Goal: Check status: Check status

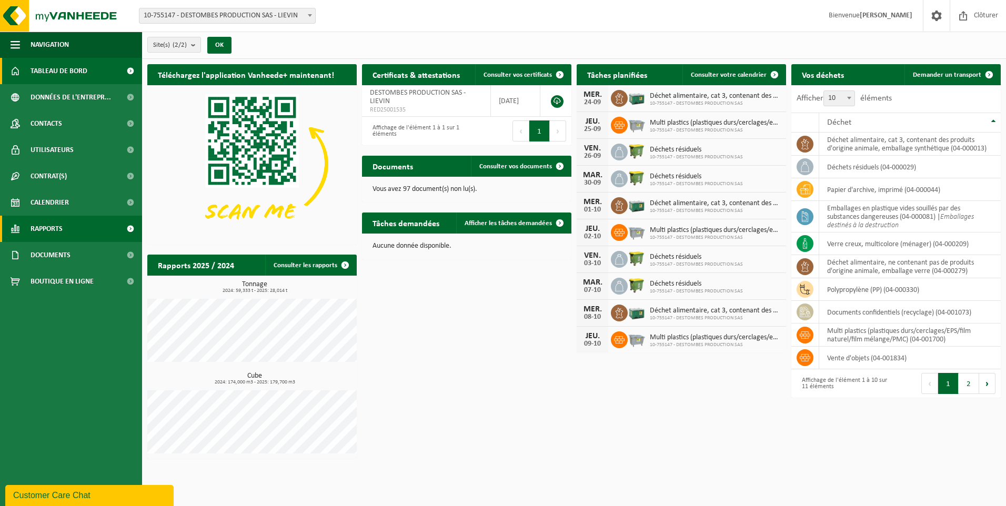
click at [99, 231] on link "Rapports" at bounding box center [71, 229] width 142 height 26
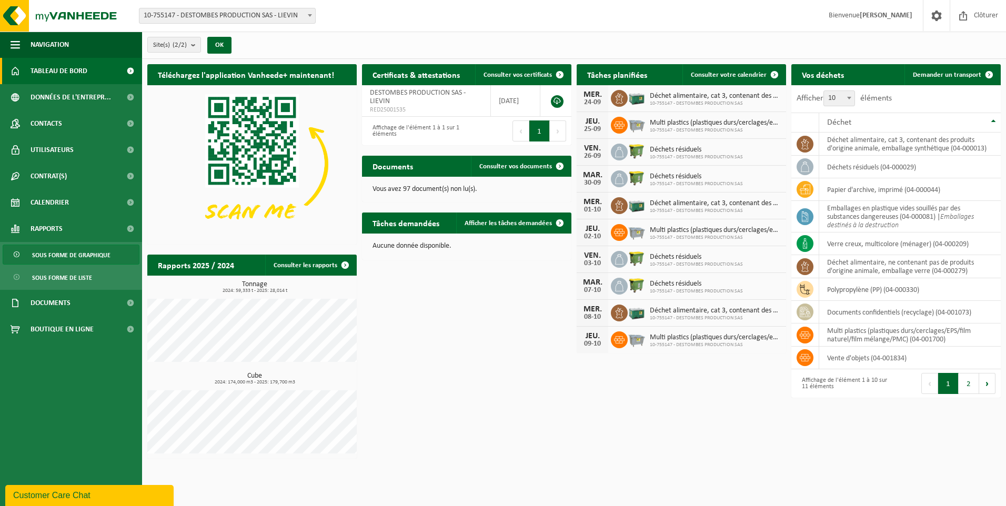
click at [83, 258] on span "Sous forme de graphique" at bounding box center [71, 255] width 78 height 20
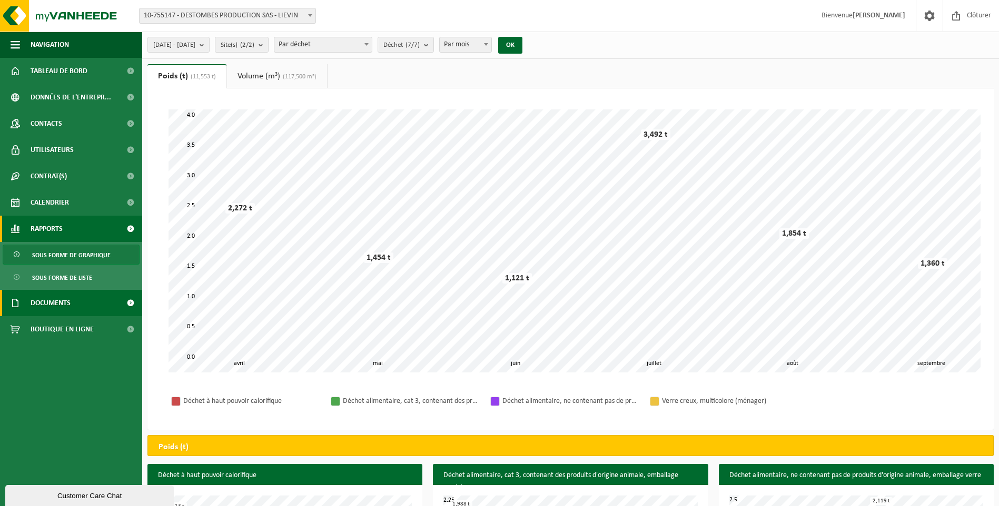
click at [85, 304] on link "Documents" at bounding box center [71, 303] width 142 height 26
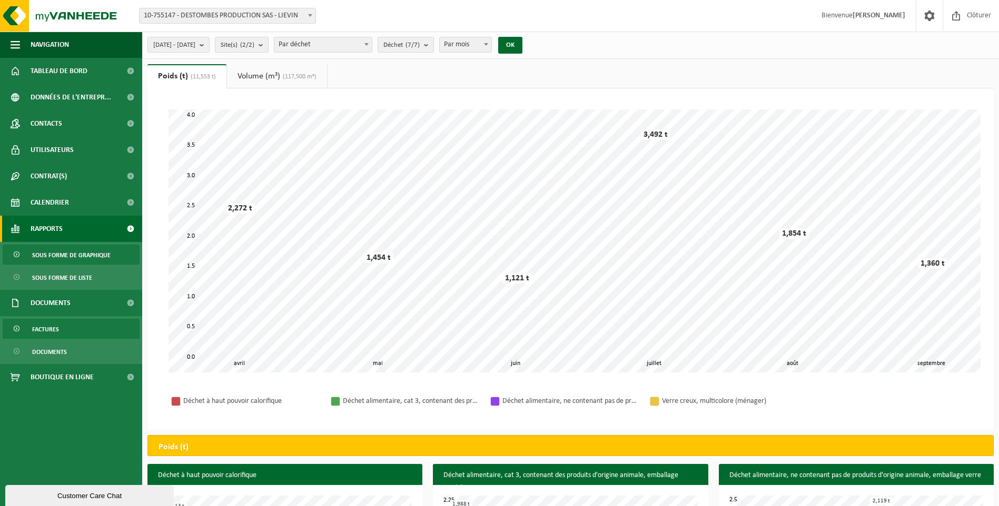
click at [54, 327] on span "Factures" at bounding box center [45, 330] width 27 height 20
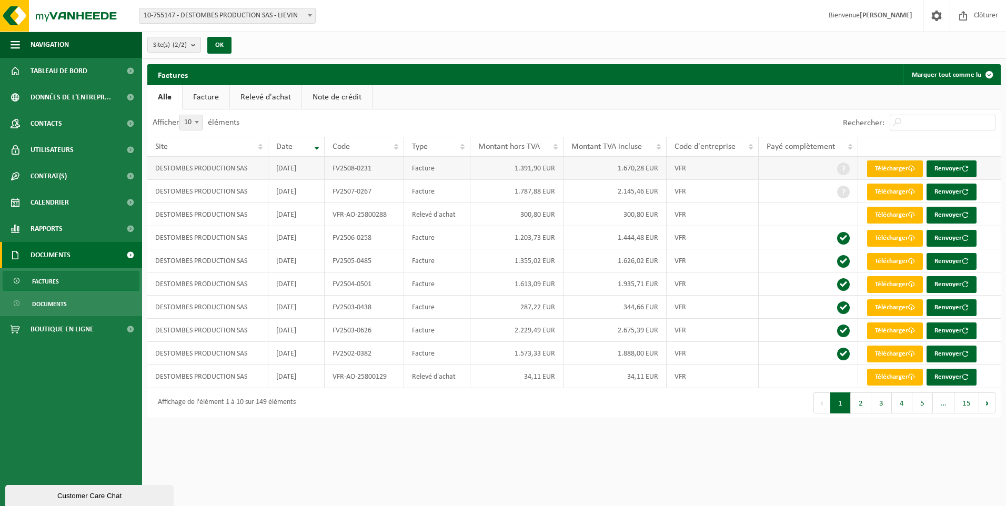
click at [912, 167] on span at bounding box center [912, 168] width 7 height 7
click at [863, 403] on button "2" at bounding box center [861, 403] width 21 height 21
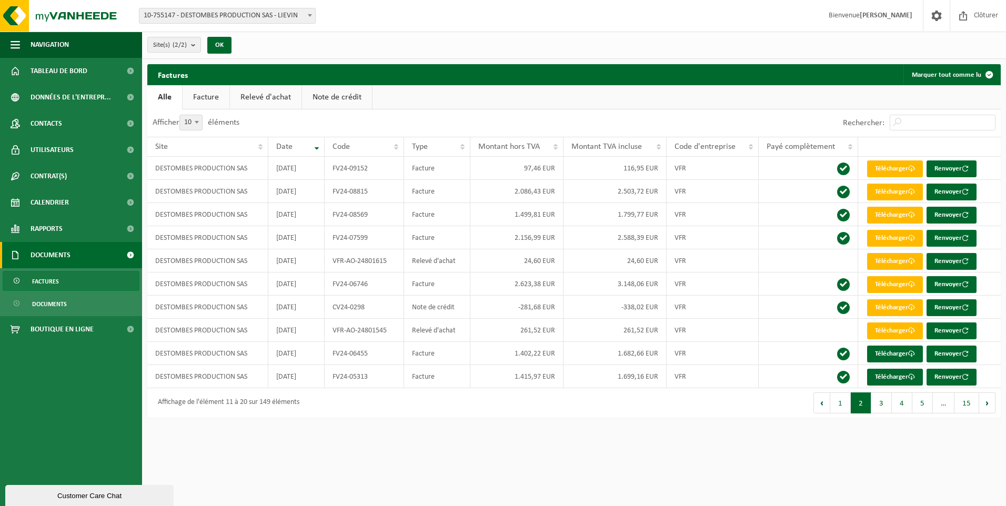
click at [202, 95] on link "Facture" at bounding box center [206, 97] width 47 height 24
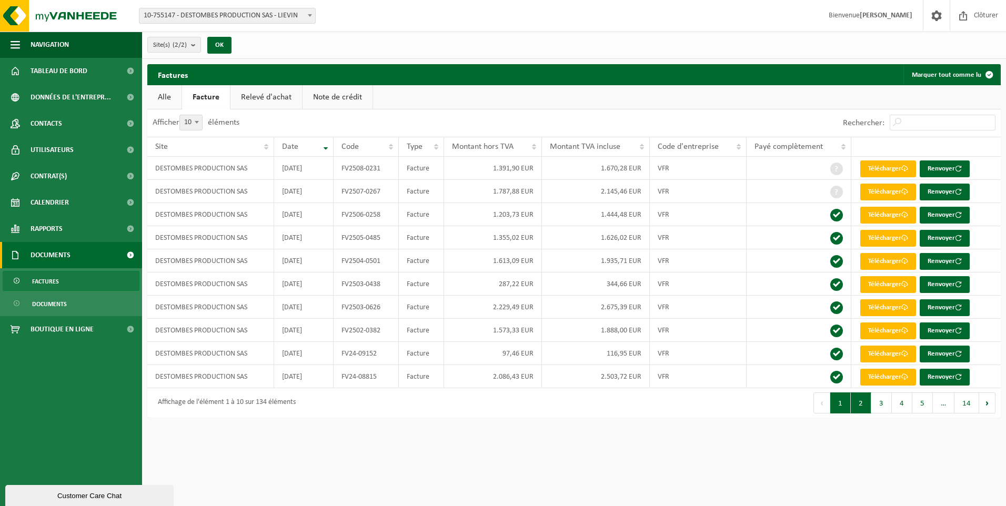
click at [858, 402] on button "2" at bounding box center [861, 403] width 21 height 21
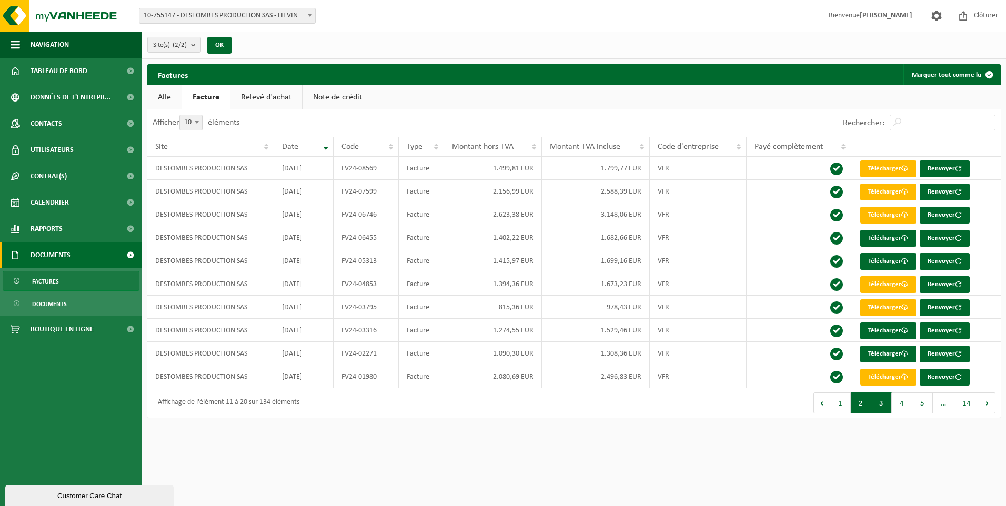
click at [885, 400] on button "3" at bounding box center [882, 403] width 21 height 21
click at [862, 403] on button "2" at bounding box center [861, 403] width 21 height 21
click at [881, 400] on button "3" at bounding box center [882, 403] width 21 height 21
click at [865, 400] on button "2" at bounding box center [861, 403] width 21 height 21
click at [840, 406] on button "1" at bounding box center [841, 403] width 21 height 21
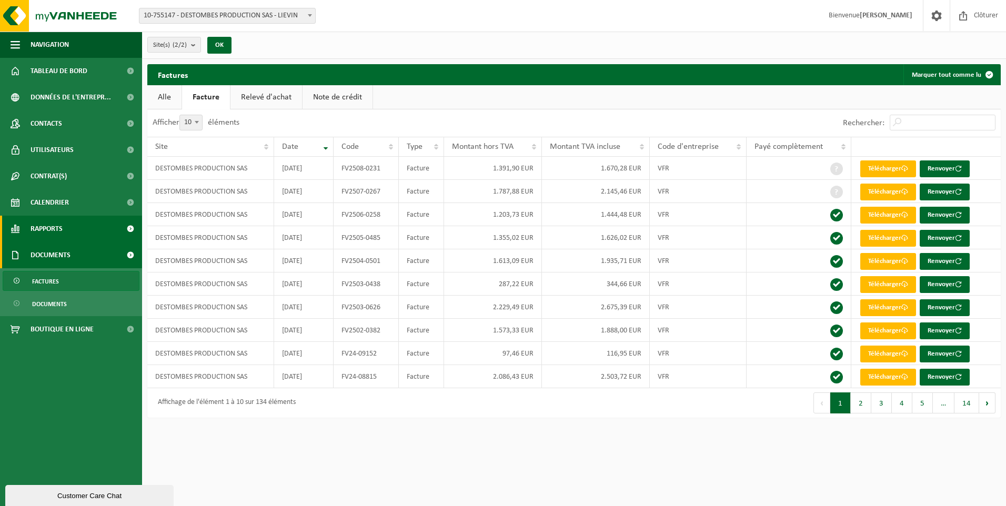
click at [76, 231] on link "Rapports" at bounding box center [71, 229] width 142 height 26
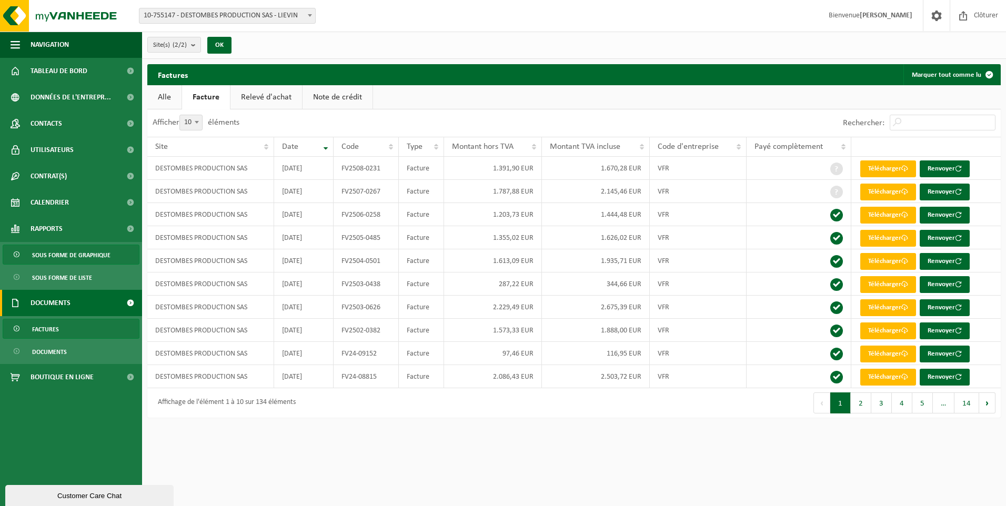
click at [74, 257] on span "Sous forme de graphique" at bounding box center [71, 255] width 78 height 20
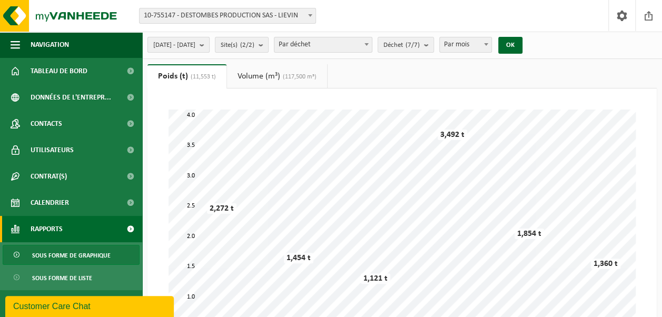
click at [209, 45] on button "2025-04-01 - 2025-09-24" at bounding box center [178, 45] width 62 height 16
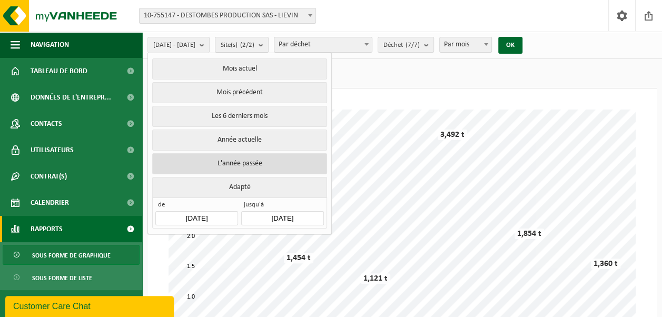
click at [226, 156] on button "L'année passée" at bounding box center [239, 163] width 174 height 21
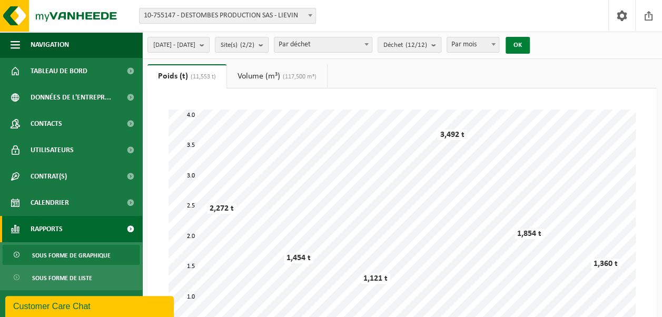
click at [530, 45] on button "OK" at bounding box center [517, 45] width 24 height 17
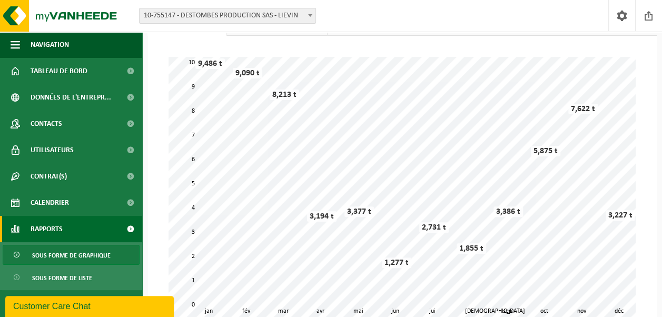
scroll to position [105, 0]
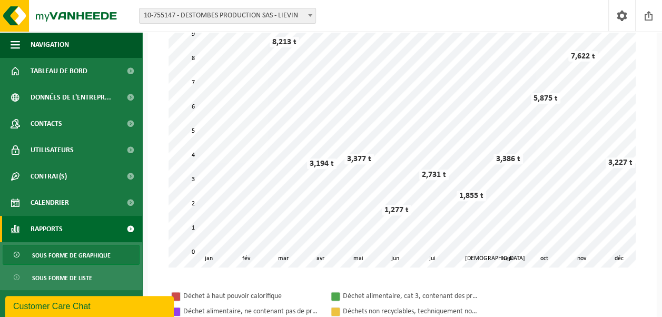
drag, startPoint x: 410, startPoint y: 105, endPoint x: 533, endPoint y: 295, distance: 226.4
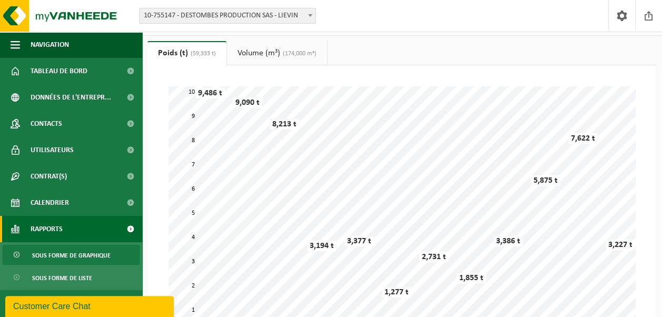
scroll to position [0, 0]
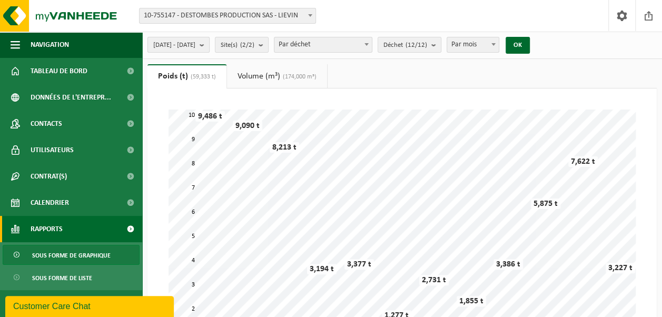
click at [209, 44] on b "submit" at bounding box center [203, 44] width 9 height 15
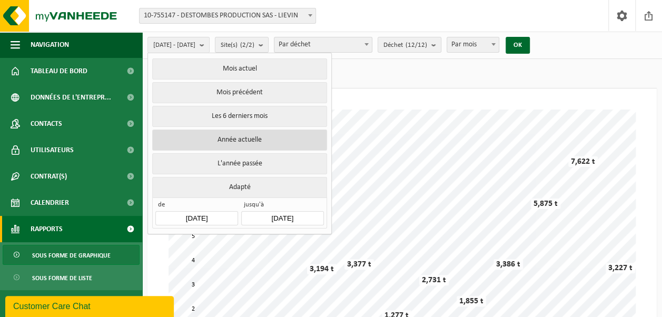
click at [247, 135] on button "Année actuelle" at bounding box center [239, 139] width 174 height 21
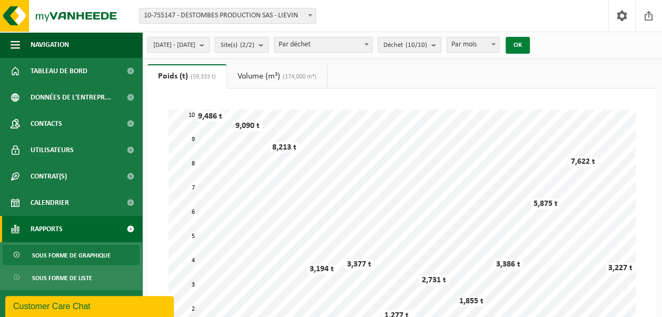
click at [530, 44] on button "OK" at bounding box center [517, 45] width 24 height 17
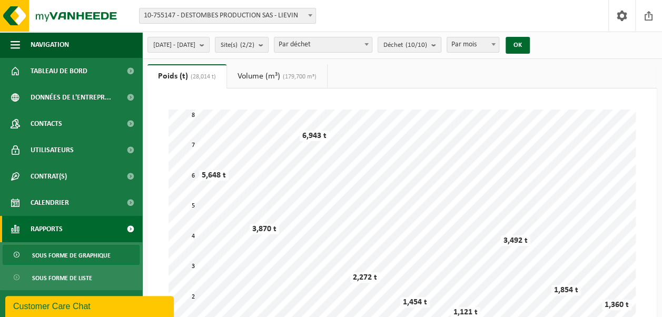
click at [254, 75] on link "Volume (m³) (179,700 m³)" at bounding box center [277, 76] width 100 height 24
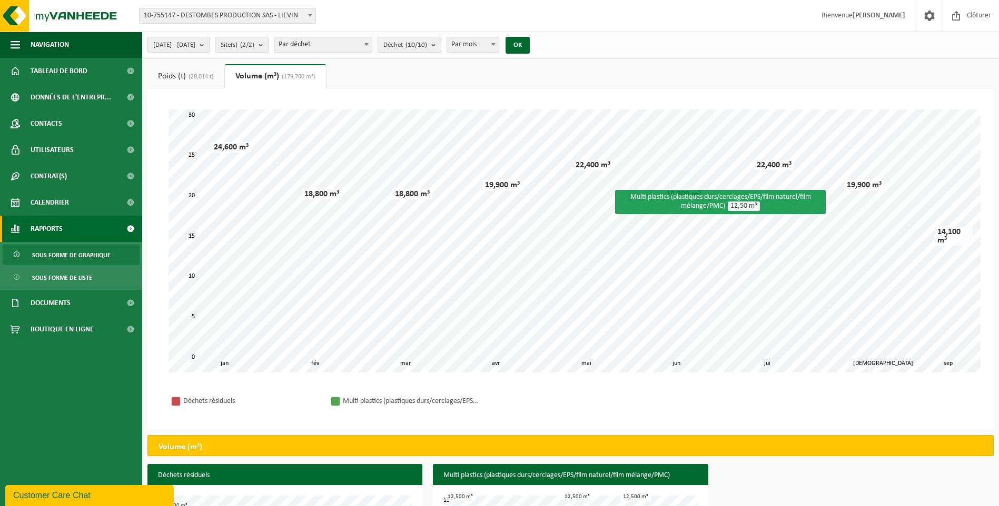
click at [209, 45] on b "submit" at bounding box center [203, 44] width 9 height 15
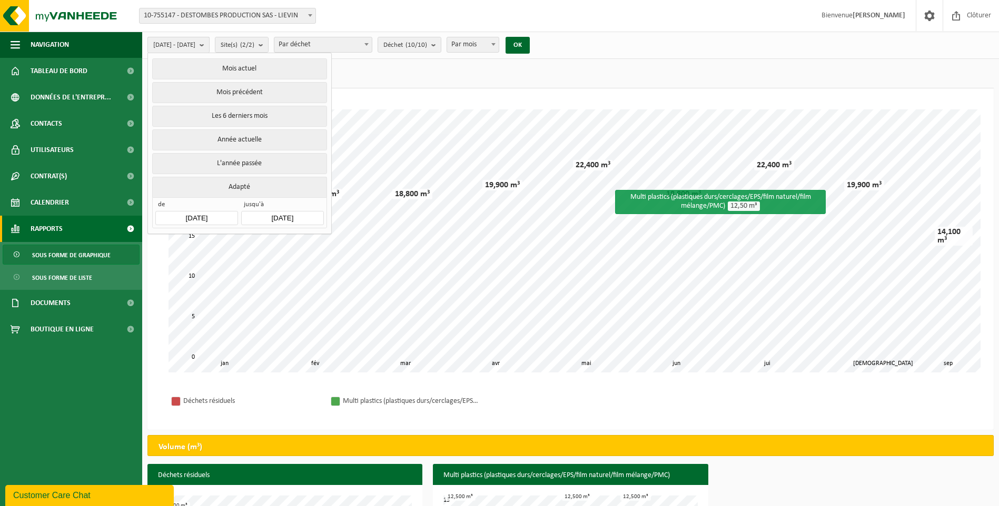
click at [209, 44] on b "submit" at bounding box center [203, 44] width 9 height 15
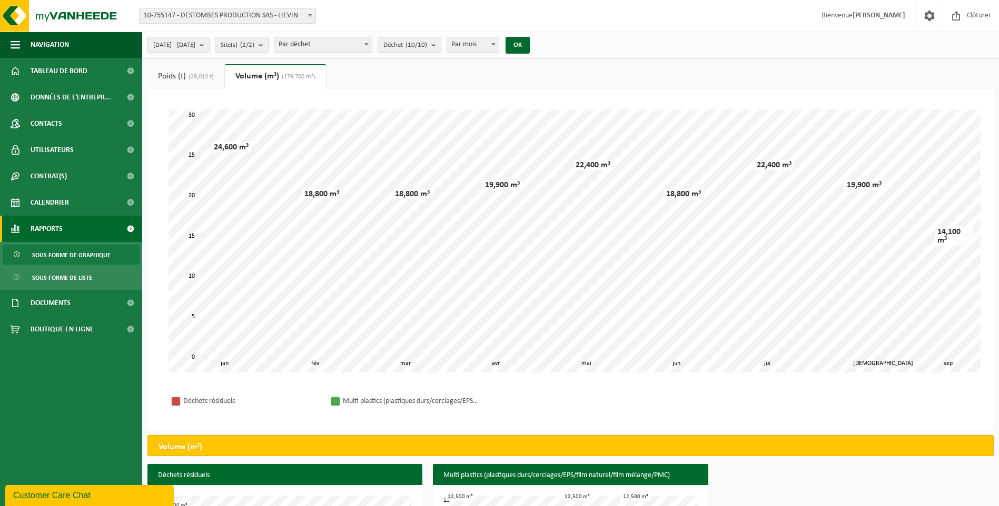
click at [71, 257] on span "Sous forme de graphique" at bounding box center [71, 255] width 78 height 20
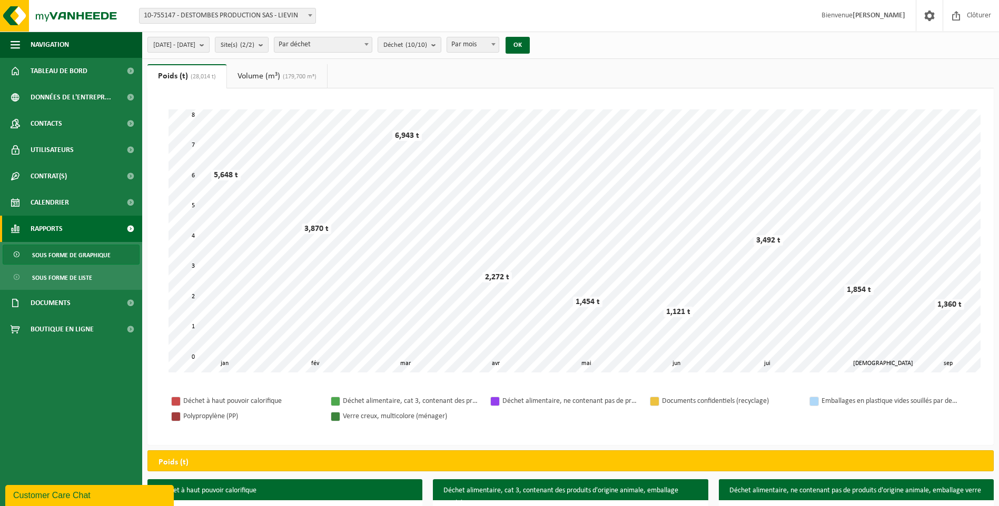
click at [209, 46] on b "submit" at bounding box center [203, 44] width 9 height 15
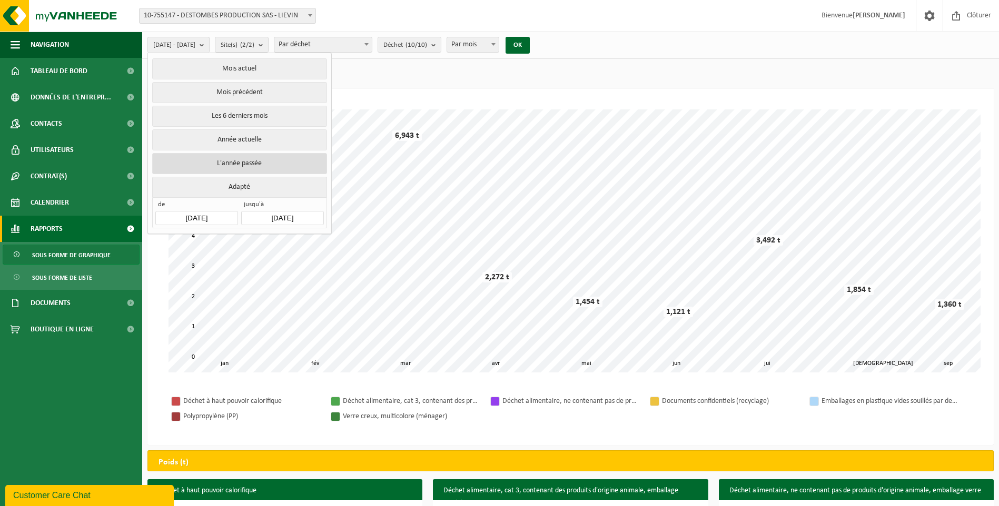
click at [247, 161] on button "L'année passée" at bounding box center [239, 163] width 174 height 21
type input "[DATE]"
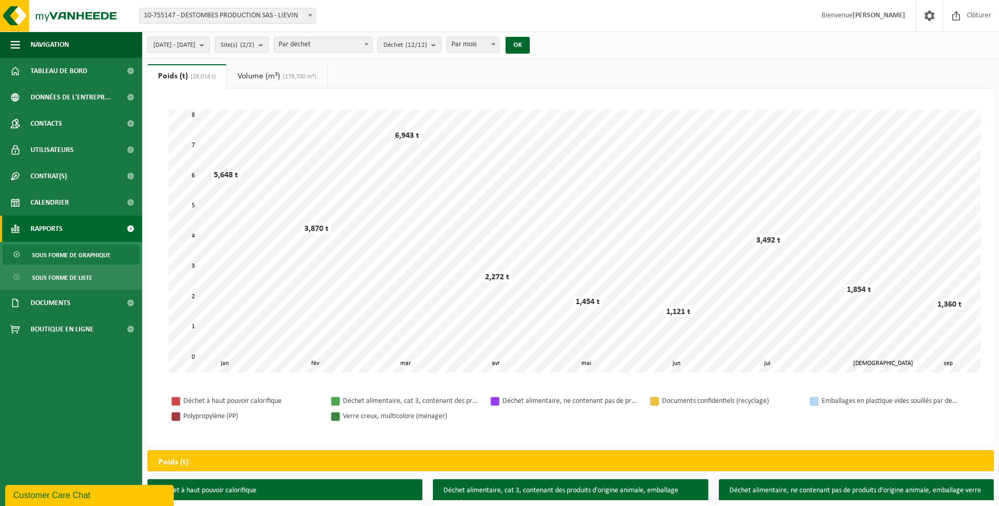
click at [209, 47] on button "[DATE] - [DATE]" at bounding box center [178, 45] width 62 height 16
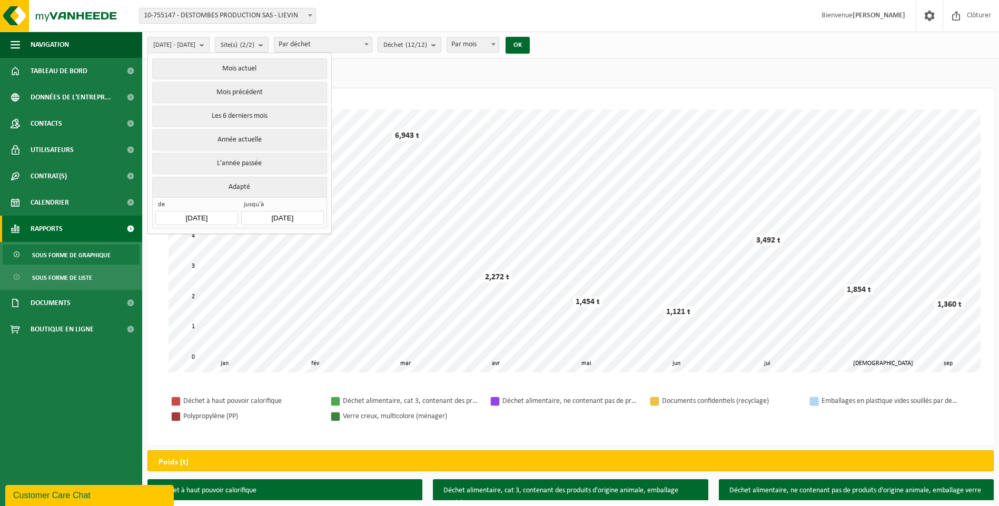
click at [294, 212] on input "[DATE]" at bounding box center [282, 218] width 82 height 14
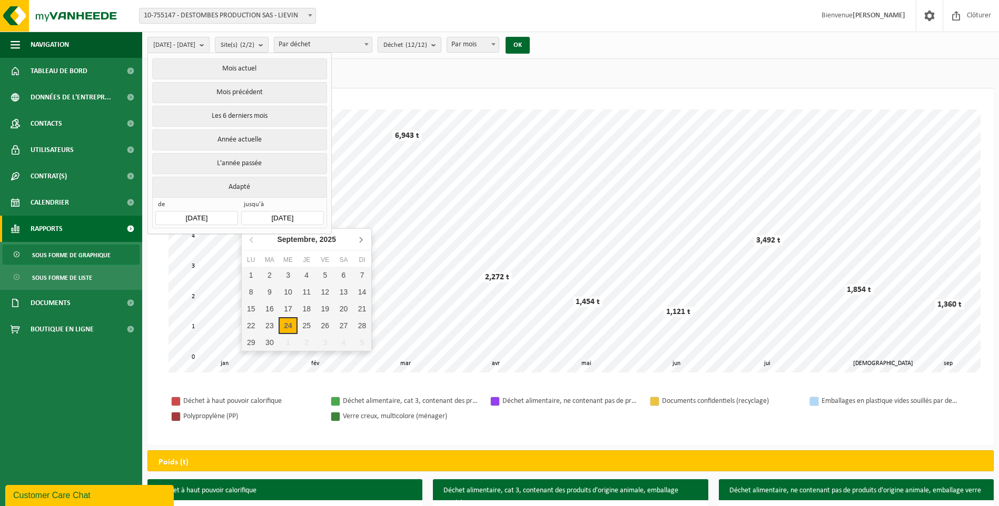
click at [361, 240] on icon at bounding box center [360, 239] width 17 height 17
click at [287, 345] on div "31" at bounding box center [287, 342] width 18 height 17
type input "2025-12-31"
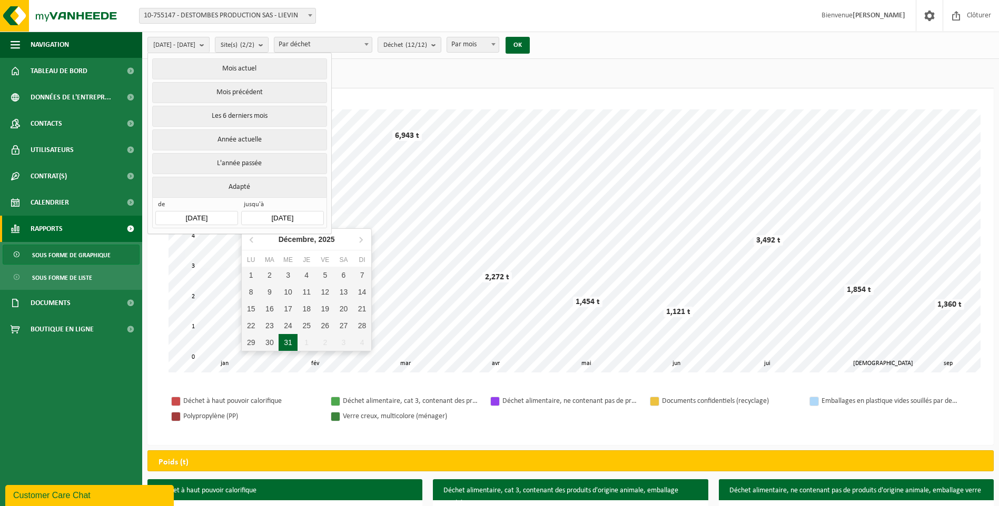
type input "[DATE]"
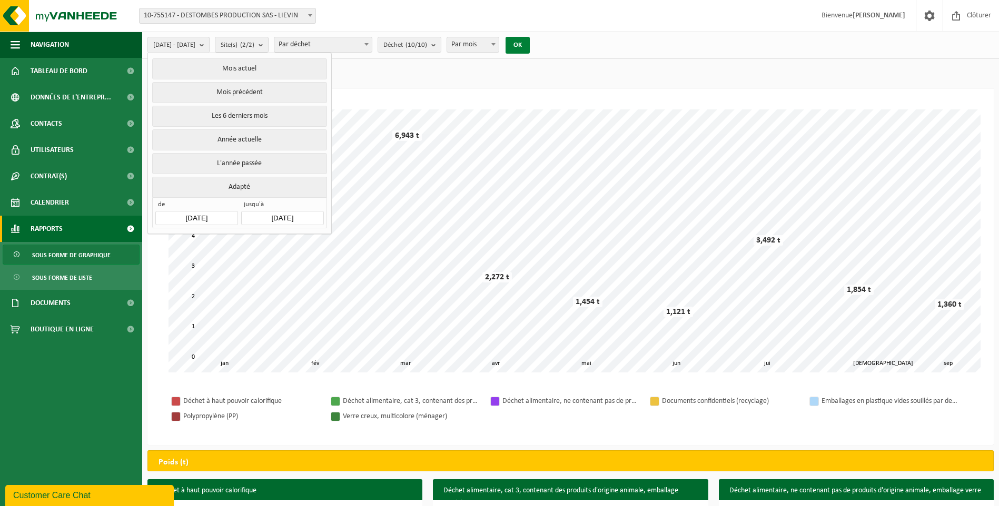
click at [530, 41] on button "OK" at bounding box center [517, 45] width 24 height 17
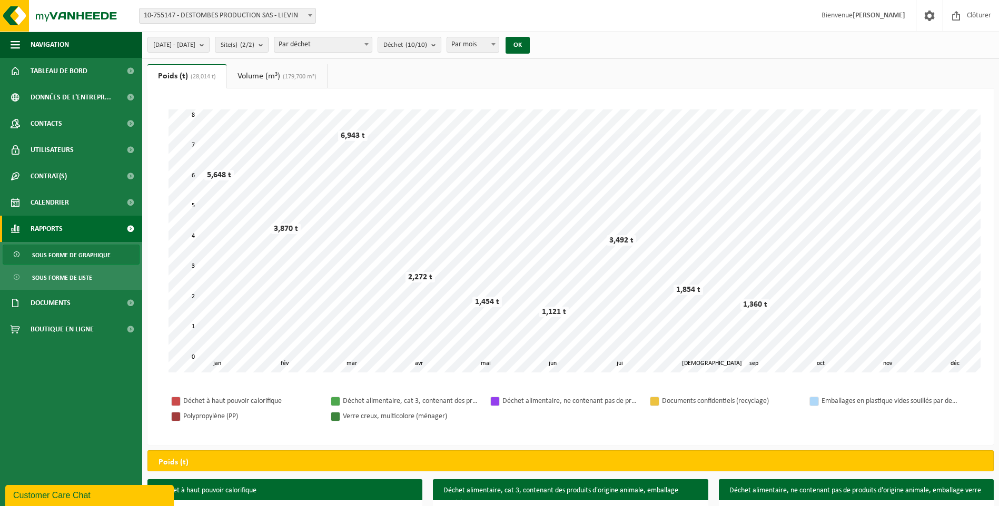
click at [289, 75] on span "(179,700 m³)" at bounding box center [298, 77] width 36 height 6
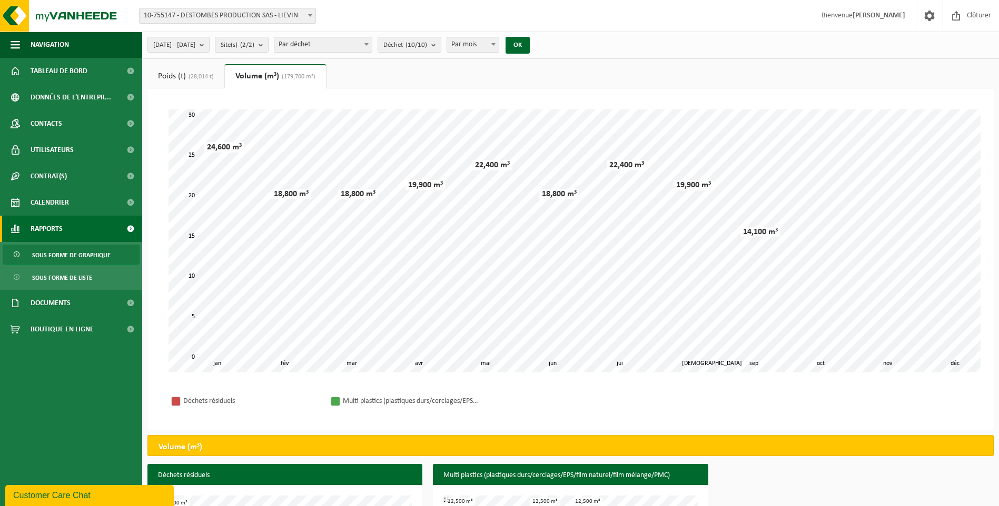
click at [191, 80] on link "Poids (t) (28,014 t)" at bounding box center [185, 76] width 77 height 24
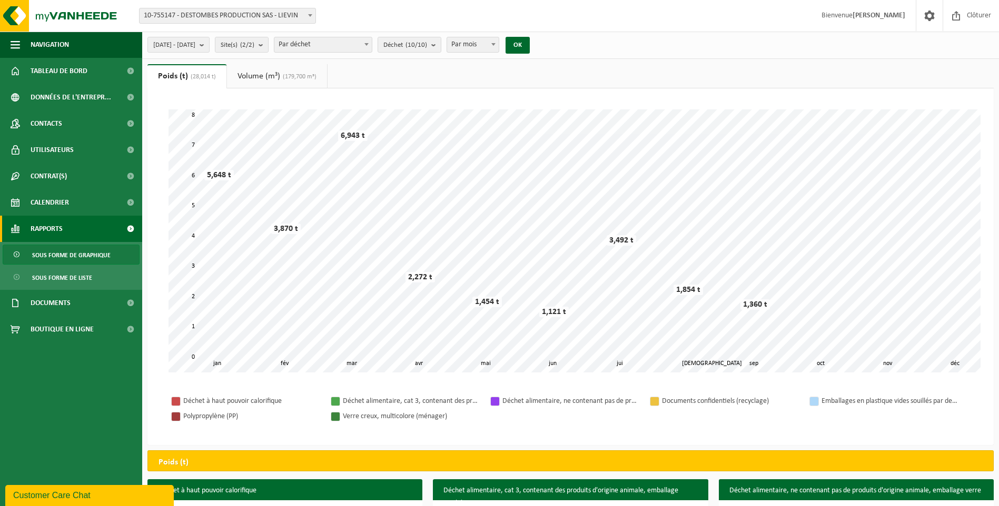
click at [246, 78] on link "Volume (m³) (179,700 m³)" at bounding box center [277, 76] width 100 height 24
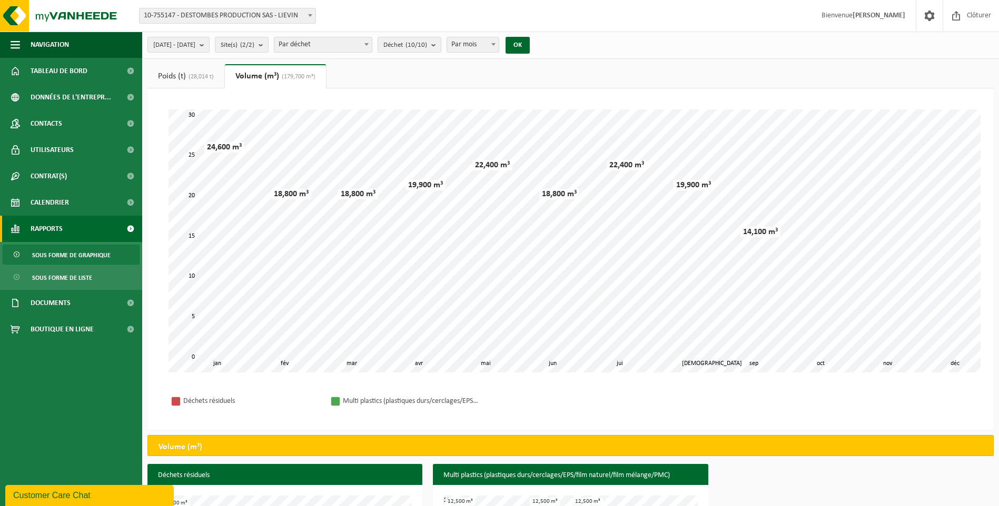
click at [208, 77] on span "(28,014 t)" at bounding box center [200, 77] width 28 height 6
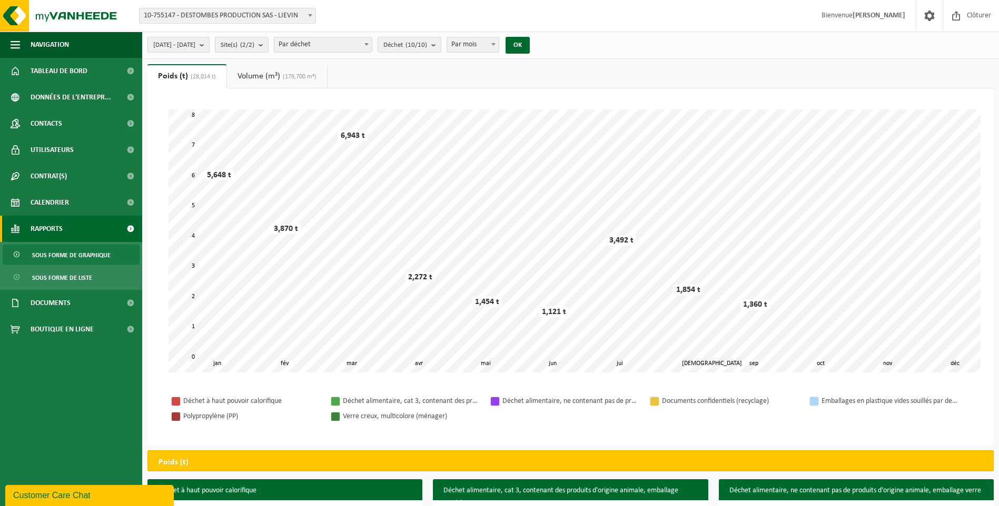
click at [209, 47] on b "submit" at bounding box center [203, 44] width 9 height 15
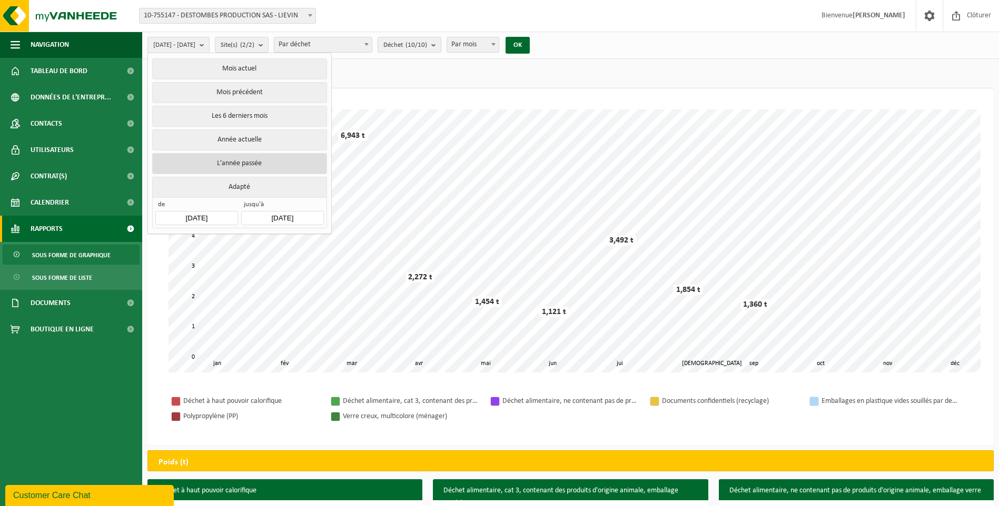
click at [244, 158] on button "L'année passée" at bounding box center [239, 163] width 174 height 21
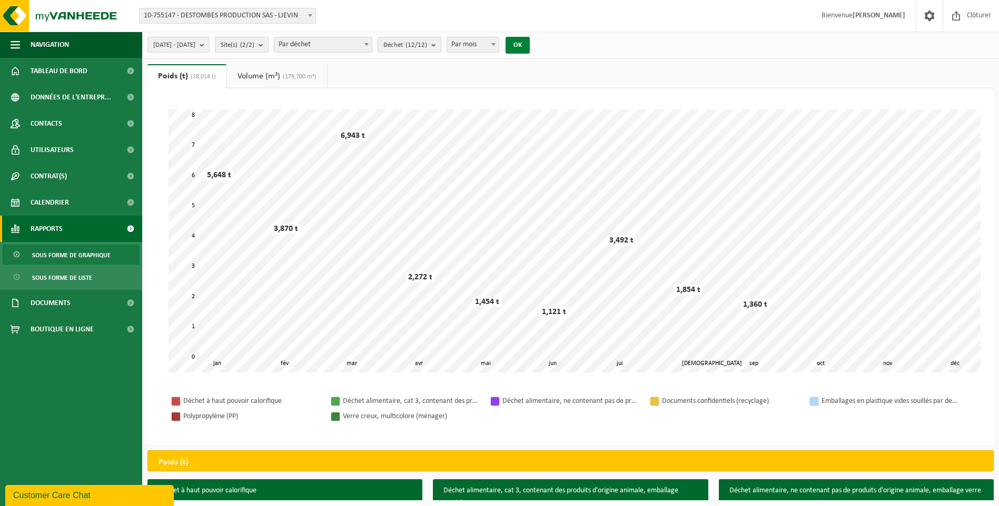
click at [530, 48] on button "OK" at bounding box center [517, 45] width 24 height 17
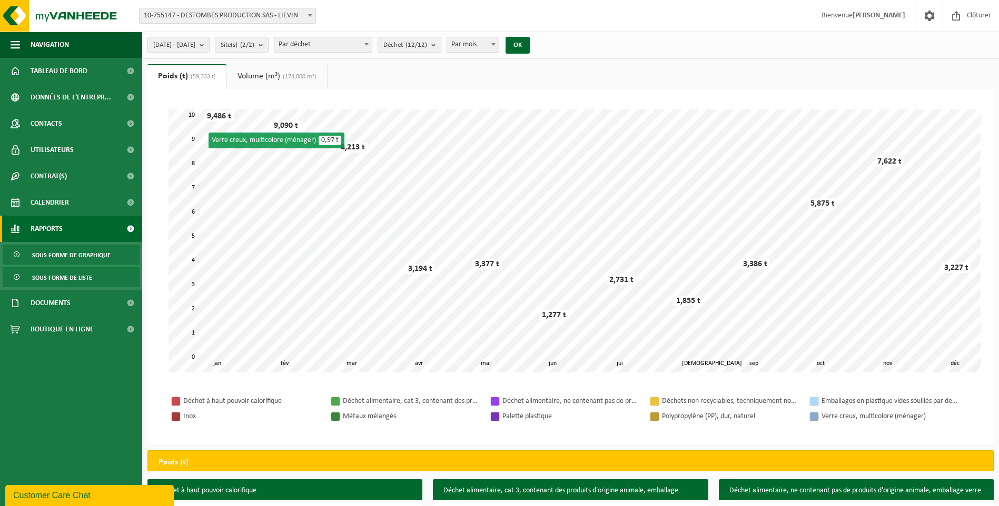
click at [77, 277] on span "Sous forme de liste" at bounding box center [62, 278] width 60 height 20
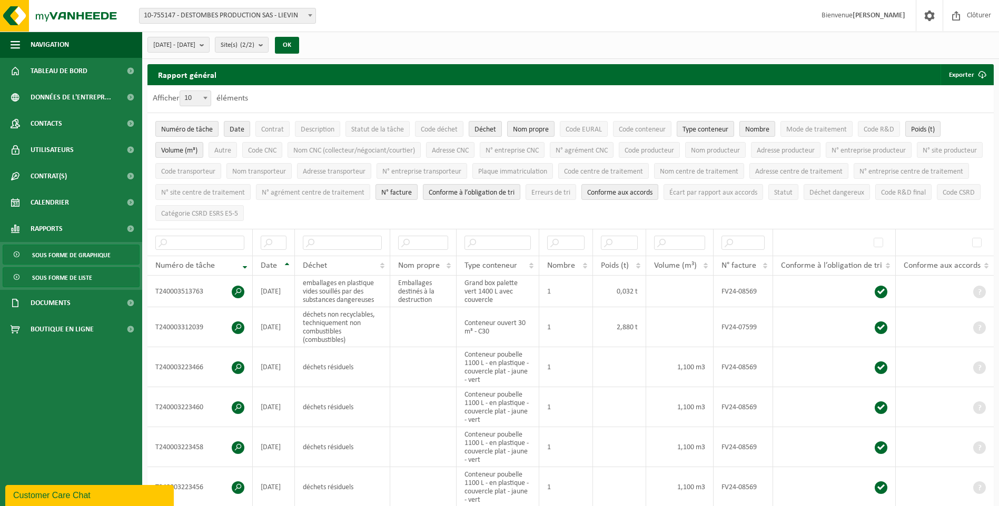
click at [67, 257] on span "Sous forme de graphique" at bounding box center [71, 255] width 78 height 20
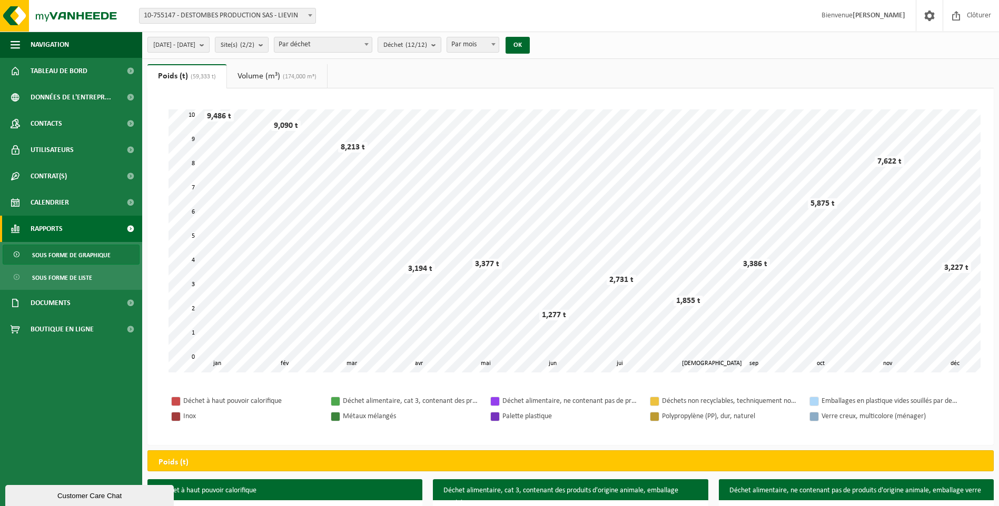
click at [195, 48] on span "[DATE] - [DATE]" at bounding box center [174, 45] width 42 height 16
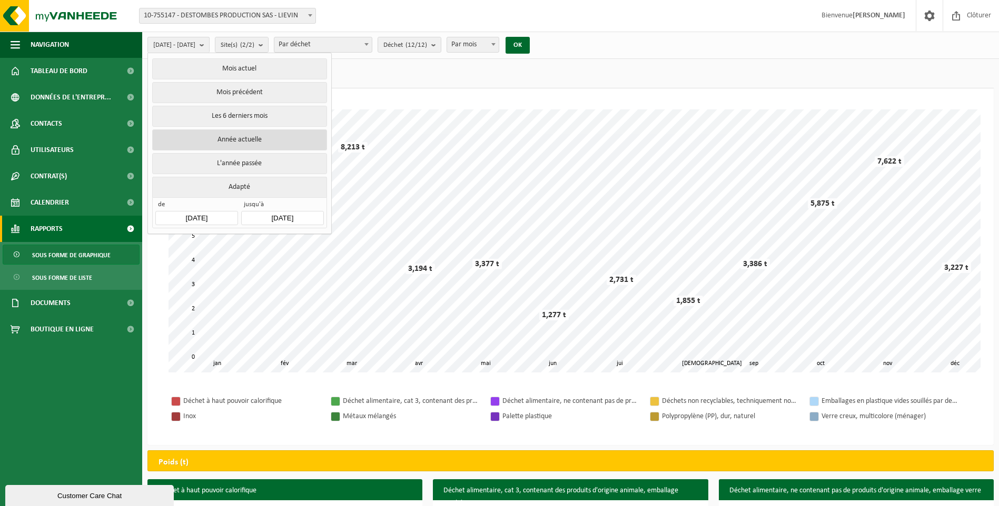
click at [235, 134] on button "Année actuelle" at bounding box center [239, 139] width 174 height 21
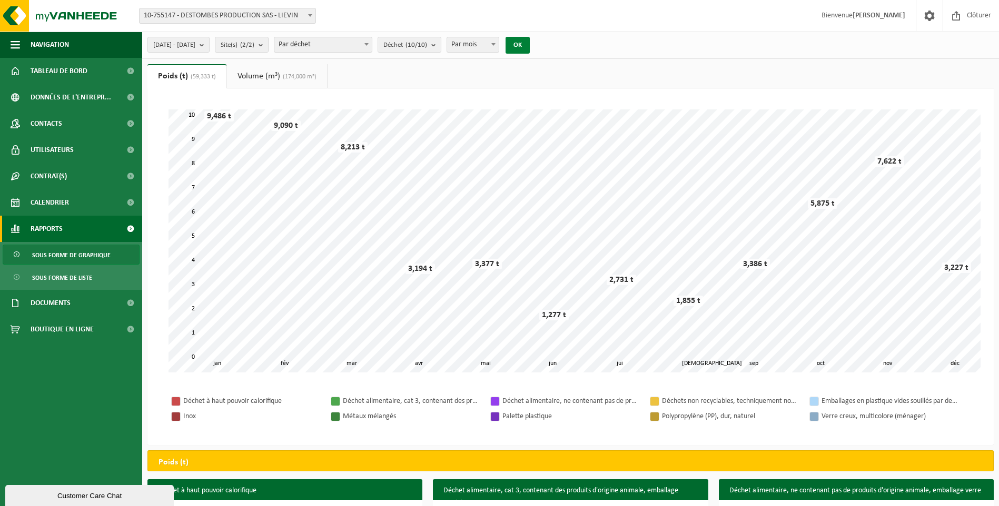
click at [530, 40] on button "OK" at bounding box center [517, 45] width 24 height 17
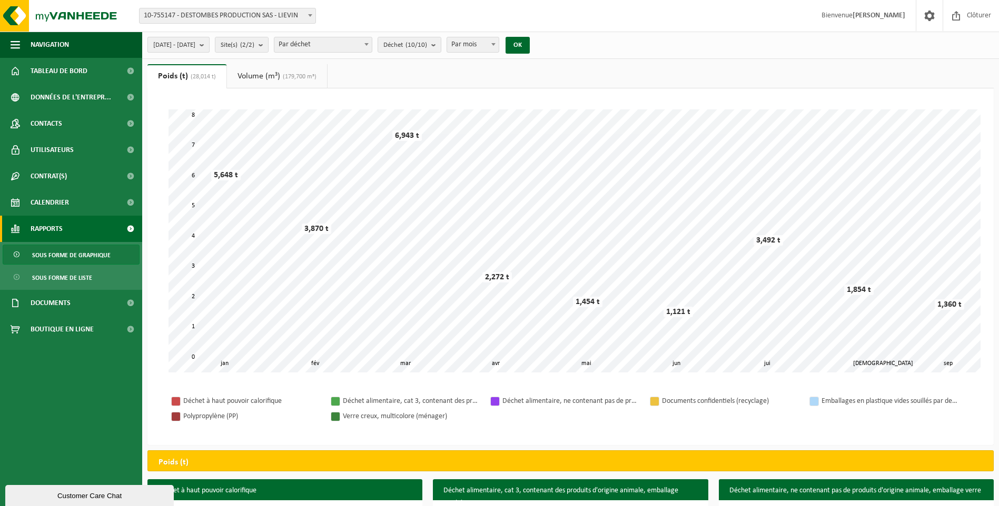
click at [195, 44] on span "[DATE] - [DATE]" at bounding box center [174, 45] width 42 height 16
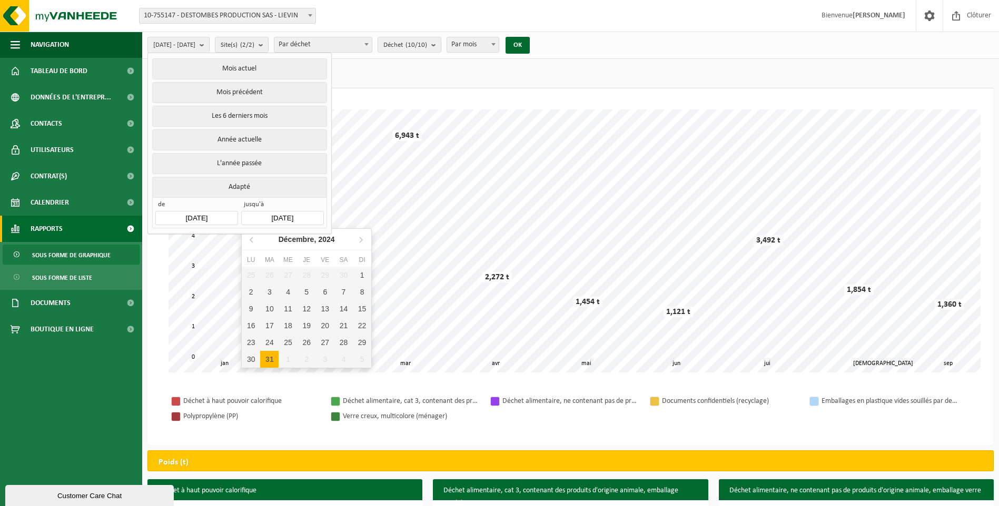
click at [296, 211] on input "[DATE]" at bounding box center [282, 218] width 82 height 14
click at [268, 359] on div "31" at bounding box center [269, 359] width 18 height 17
type input "[DATE]"
click at [270, 360] on div "31" at bounding box center [269, 359] width 18 height 17
type input "[DATE]"
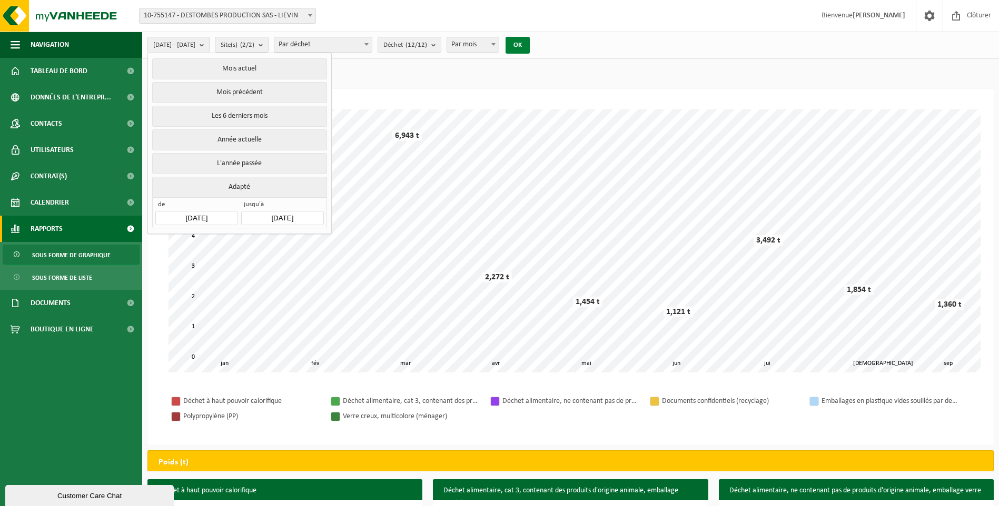
click at [530, 46] on button "OK" at bounding box center [517, 45] width 24 height 17
